Goal: Task Accomplishment & Management: Use online tool/utility

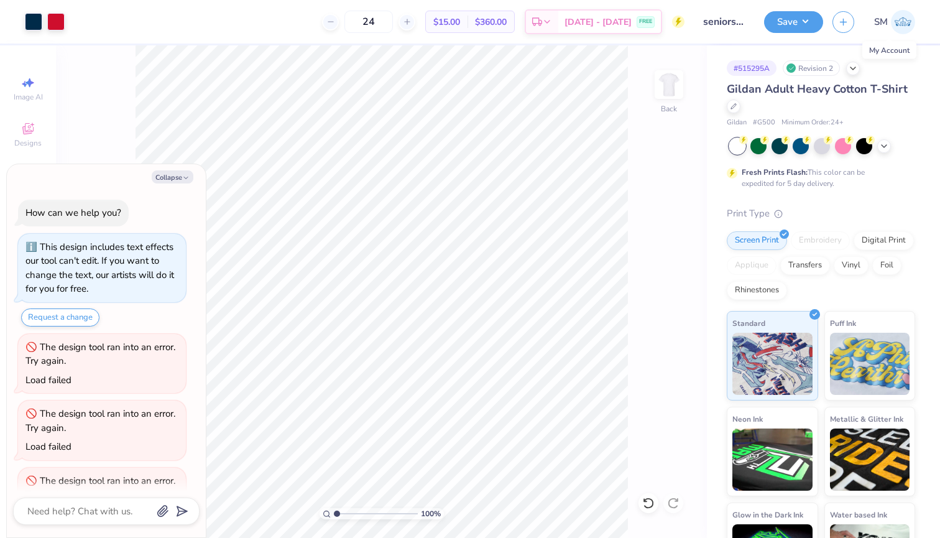
scroll to position [300, 0]
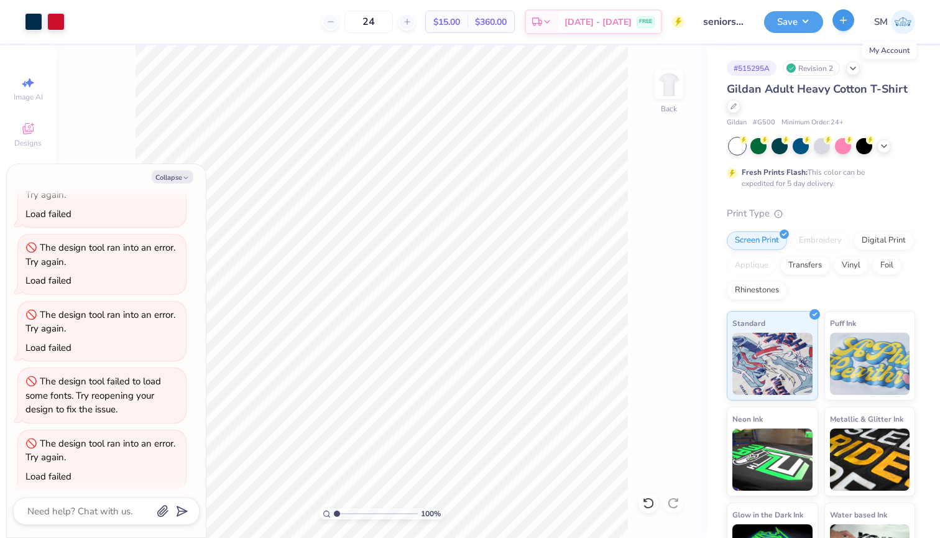
click at [843, 22] on icon "button" at bounding box center [843, 20] width 11 height 11
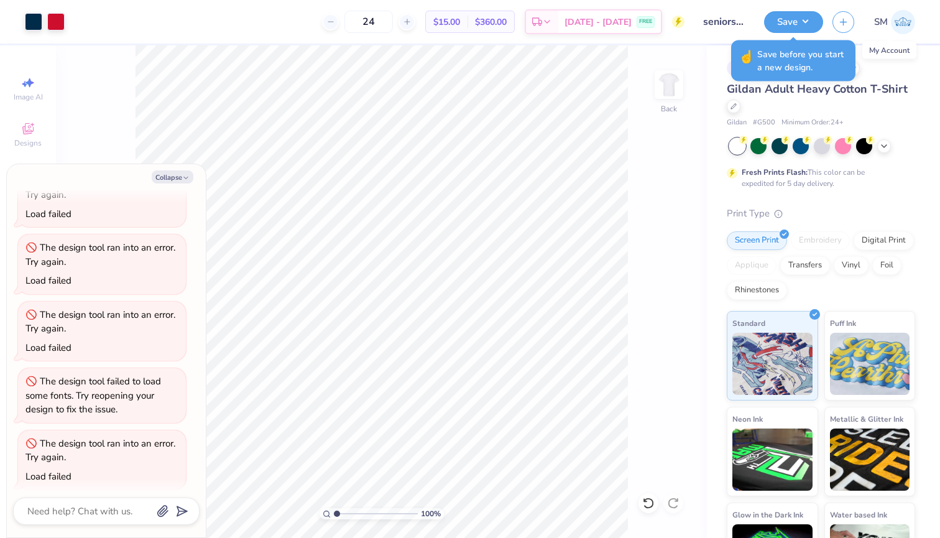
click at [888, 24] on link "SM" at bounding box center [894, 22] width 41 height 24
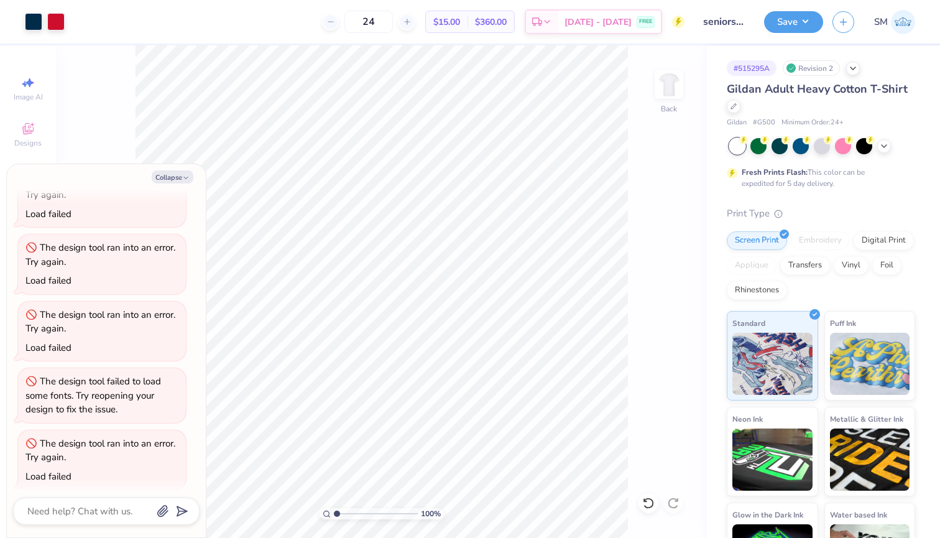
type textarea "x"
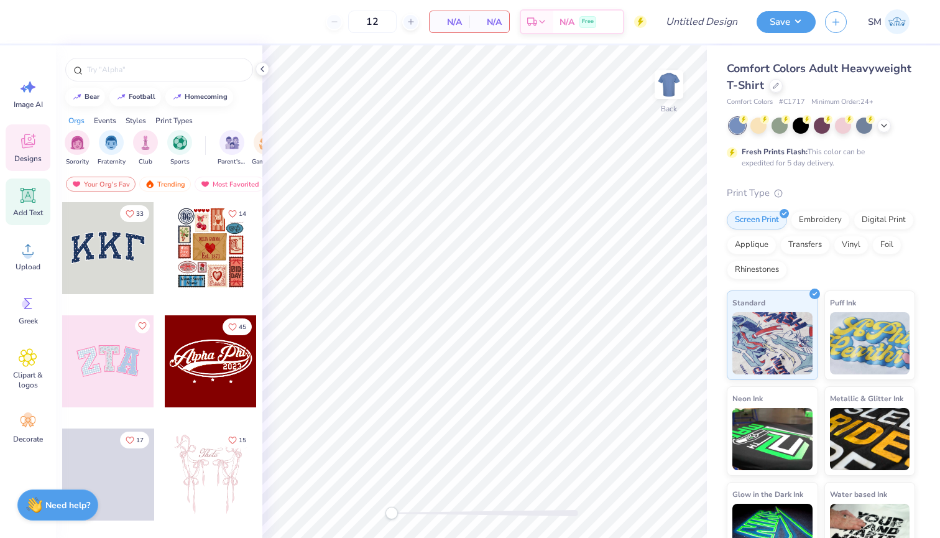
click at [26, 205] on div "Add Text" at bounding box center [28, 201] width 45 height 47
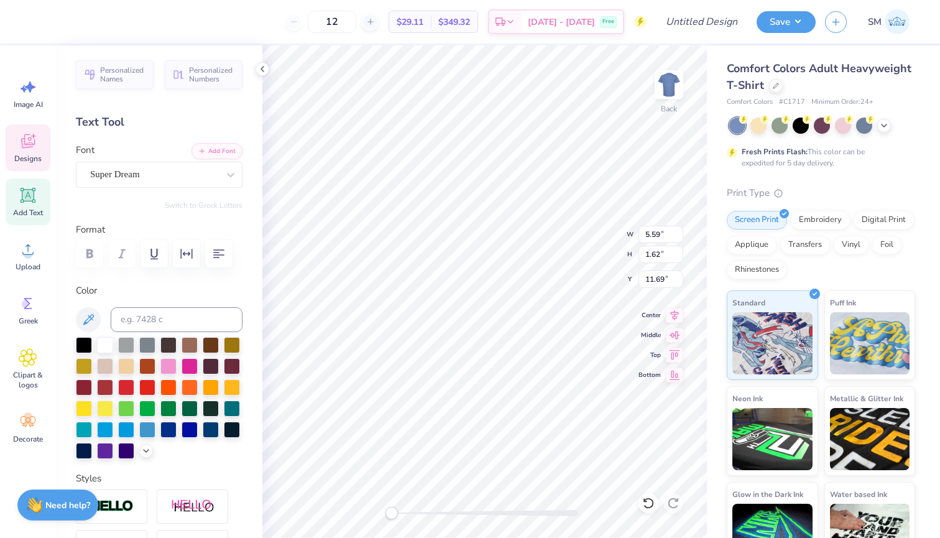
click at [29, 152] on div "Designs" at bounding box center [28, 147] width 45 height 47
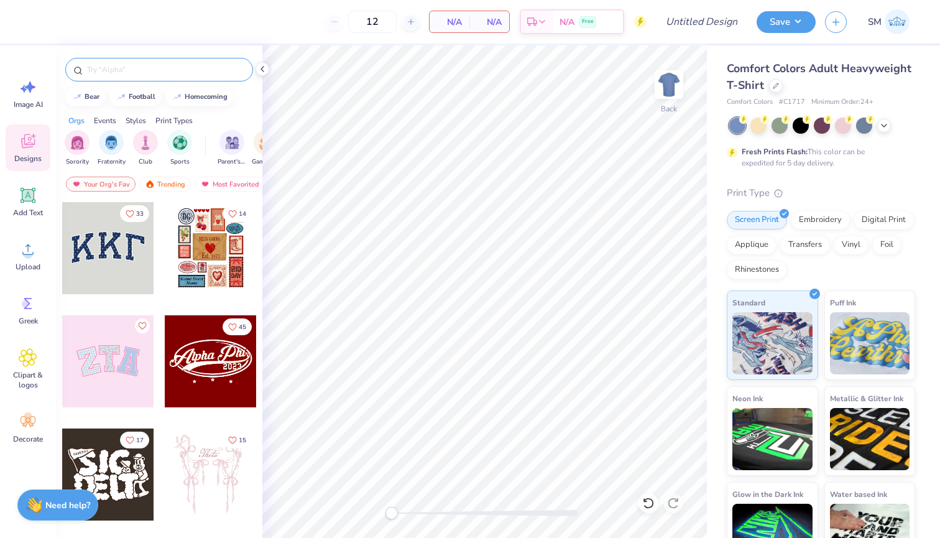
click at [211, 73] on input "text" at bounding box center [165, 69] width 159 height 12
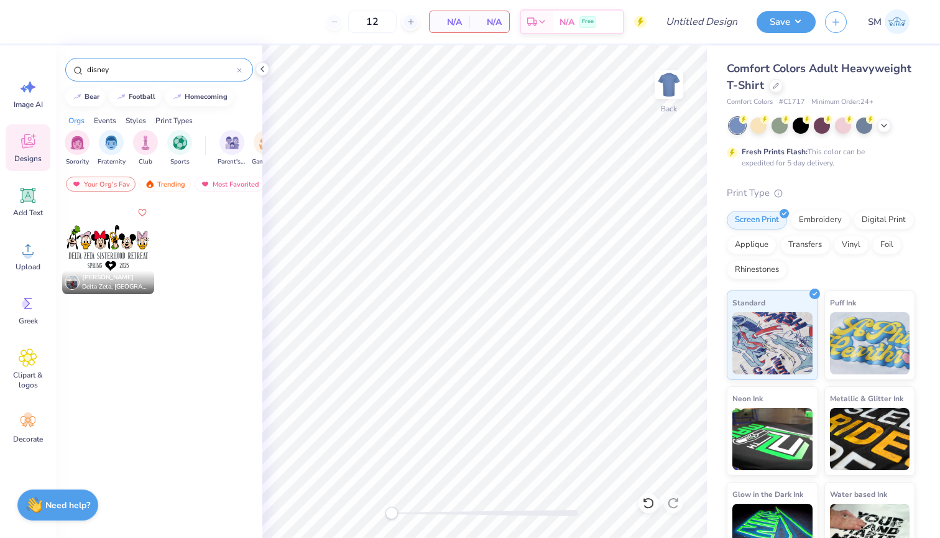
type input "disney"
click at [109, 248] on div at bounding box center [108, 248] width 92 height 92
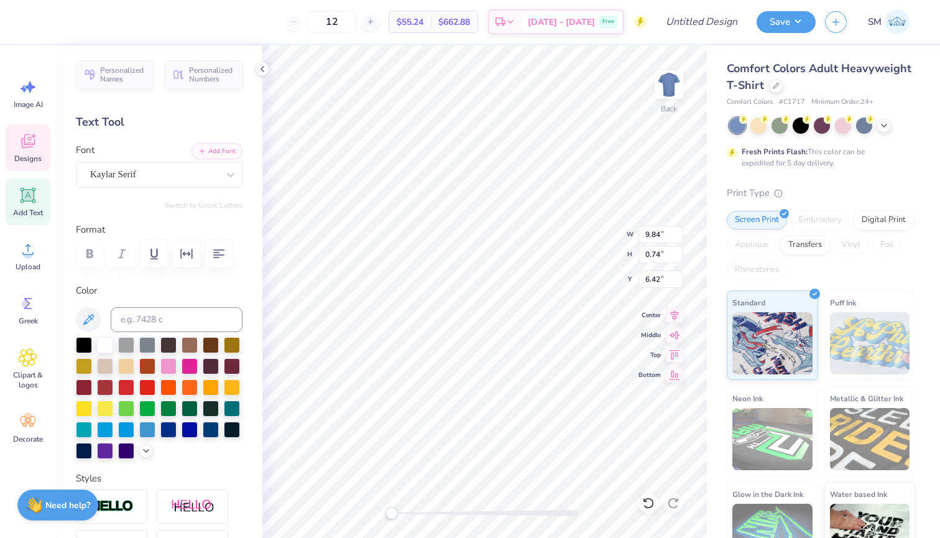
type textarea "[PERSON_NAME] FAMILY VACATION"
type textarea "FALL"
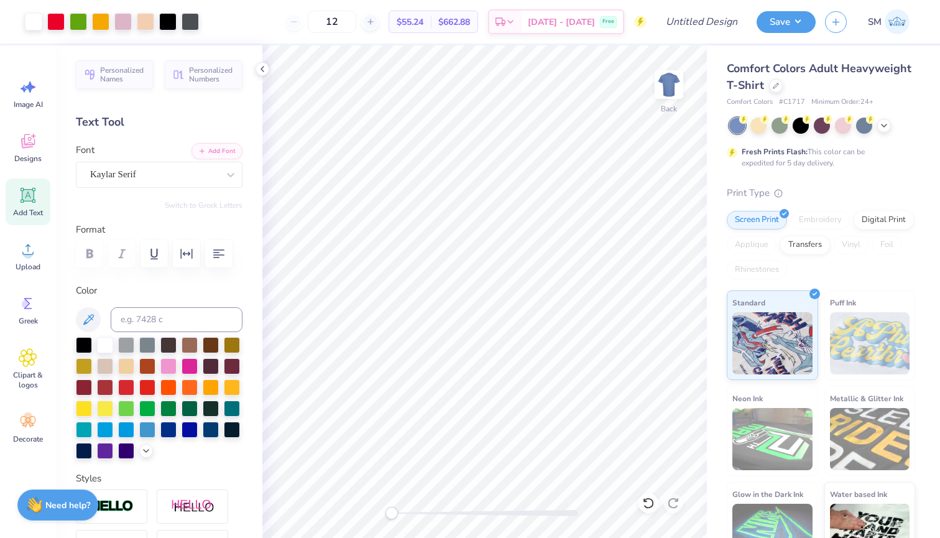
click at [881, 118] on div at bounding box center [823, 126] width 186 height 16
click at [881, 122] on icon at bounding box center [884, 124] width 10 height 10
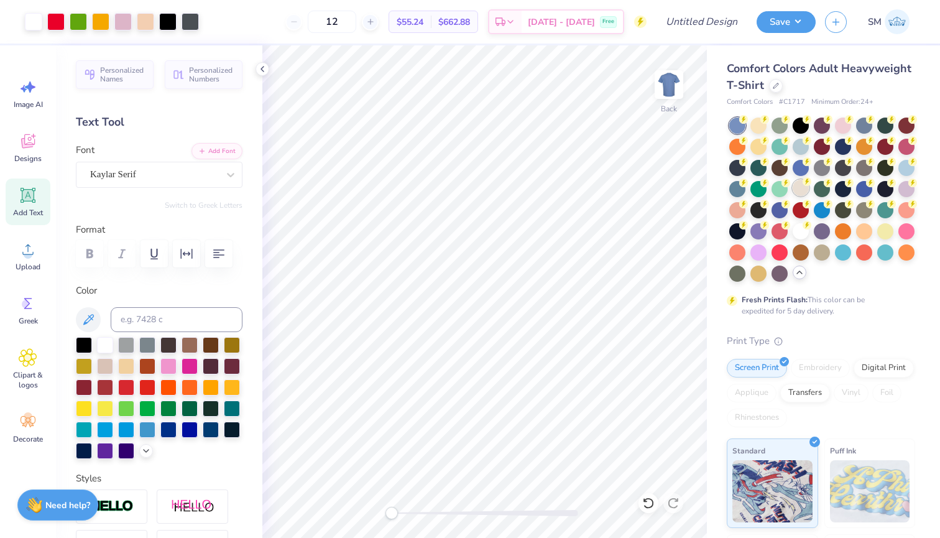
click at [799, 189] on div at bounding box center [801, 188] width 16 height 16
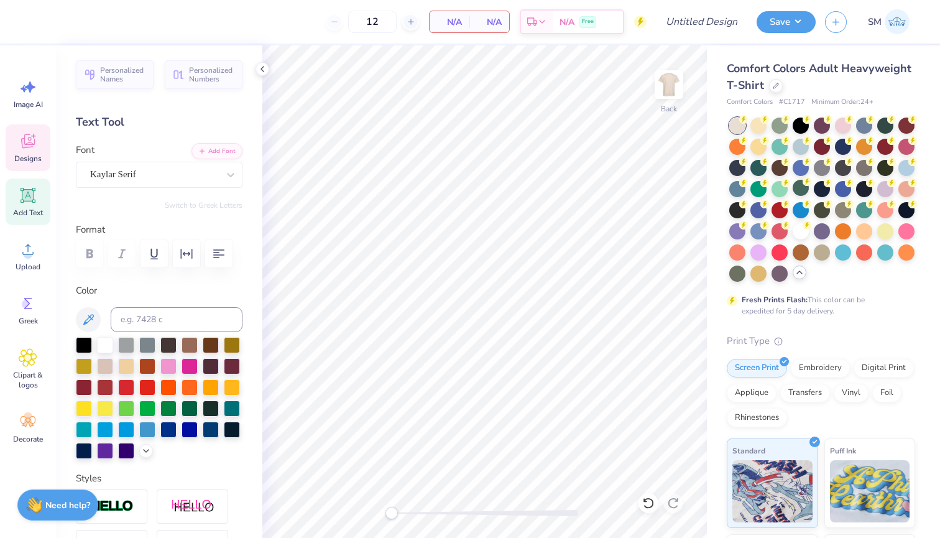
click at [20, 145] on icon at bounding box center [28, 141] width 19 height 19
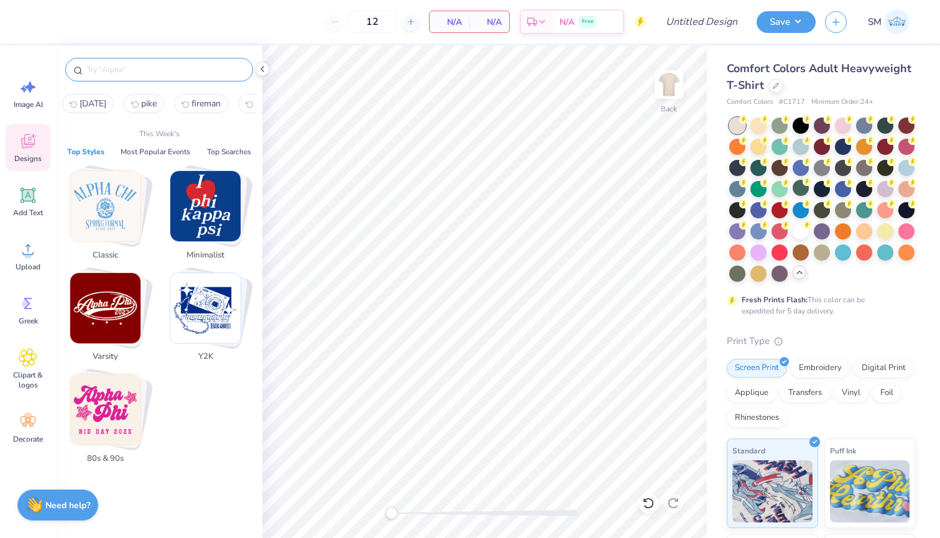
click at [119, 70] on input "text" at bounding box center [165, 69] width 159 height 12
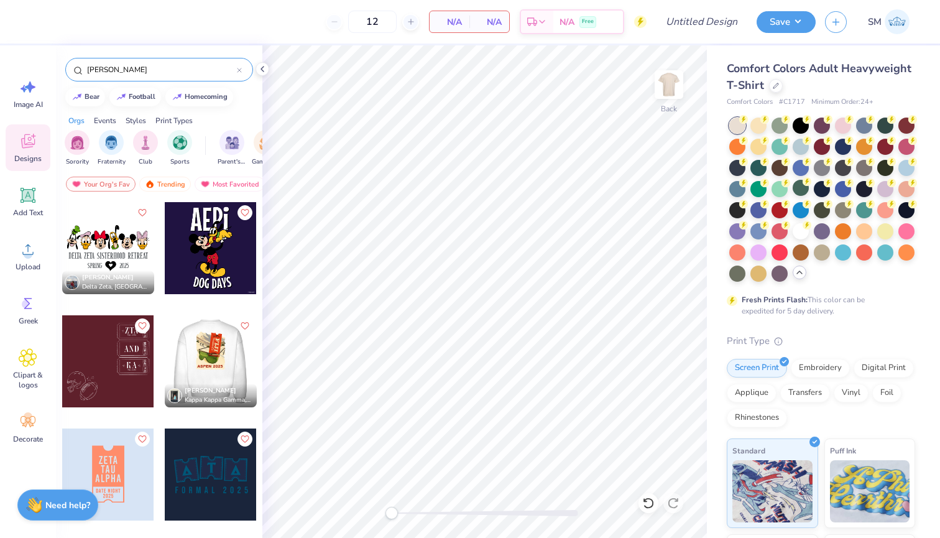
type input "[PERSON_NAME]"
click at [197, 248] on div at bounding box center [211, 248] width 92 height 92
